Goal: Task Accomplishment & Management: Manage account settings

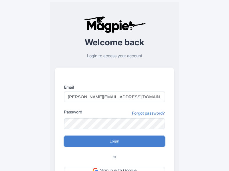
click at [114, 142] on input "Login" at bounding box center [114, 141] width 101 height 11
type input "Logging in..."
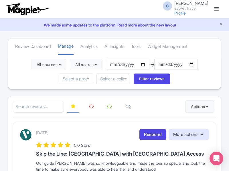
click at [198, 107] on button "Actions" at bounding box center [199, 106] width 28 height 11
click at [0, 0] on link "Import new reviews" at bounding box center [0, 0] width 0 height 0
